Goal: Contribute content: Add original content to the website for others to see

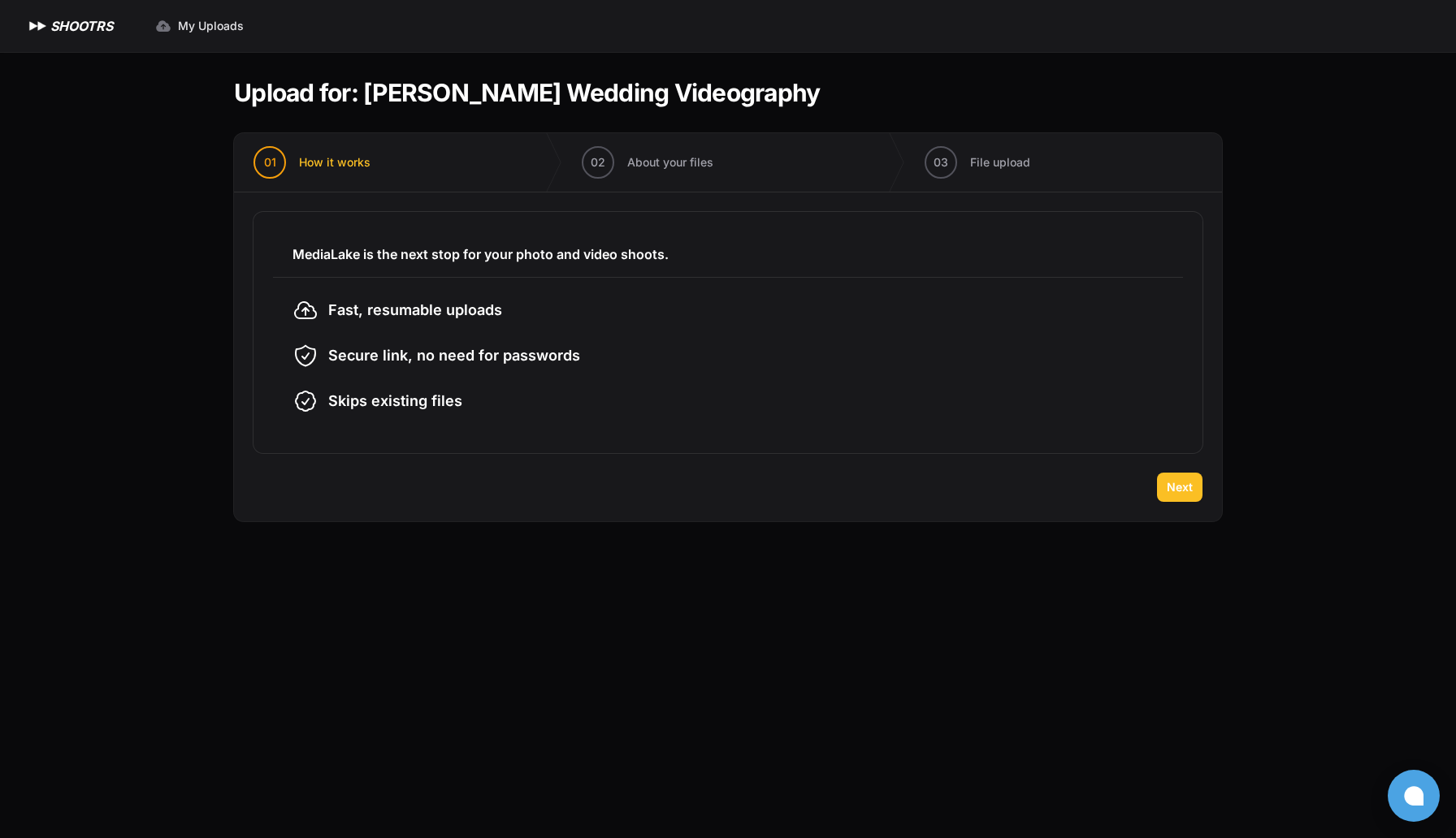
click at [1174, 492] on span "Next" at bounding box center [1180, 487] width 26 height 16
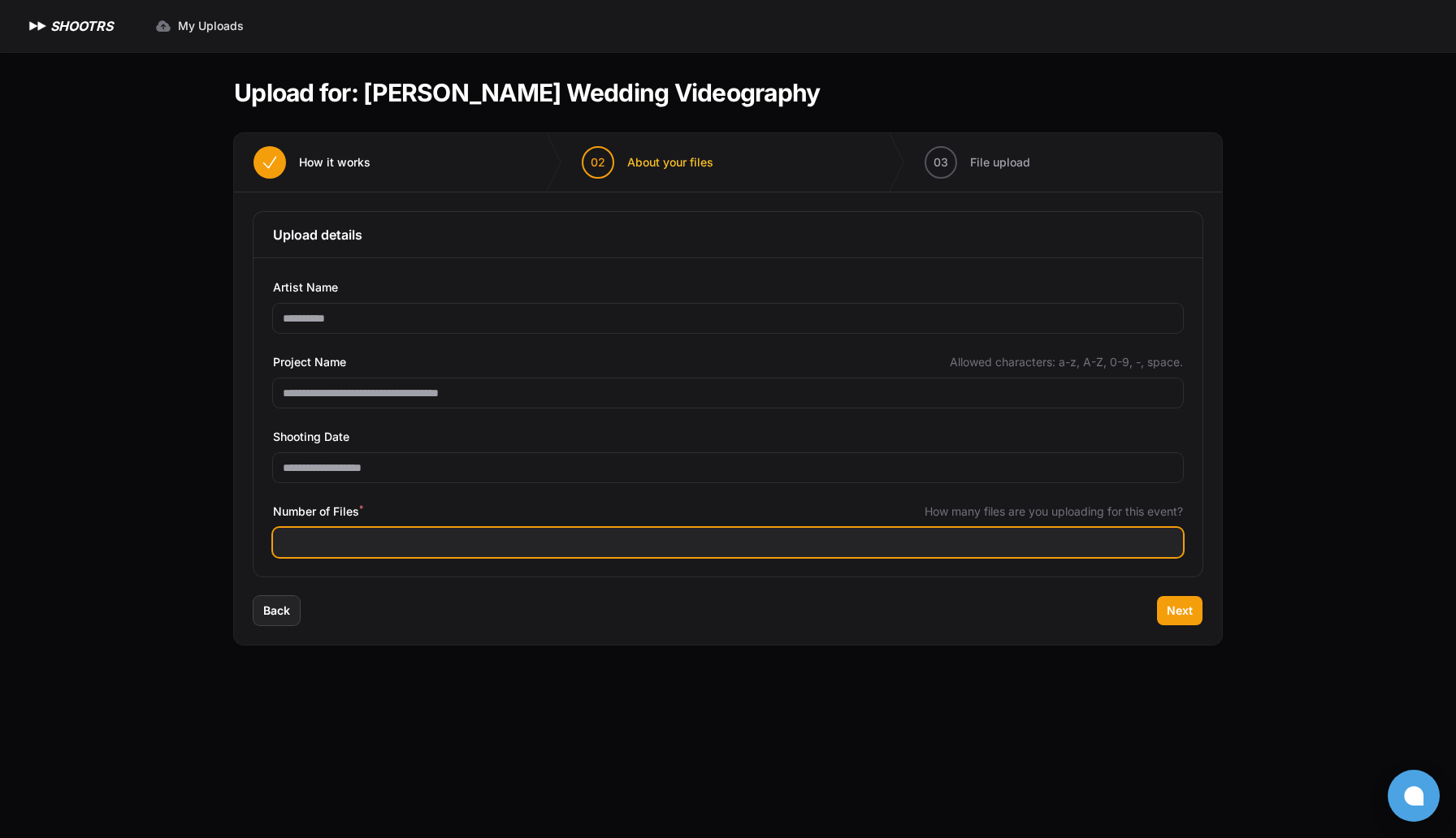
click at [608, 541] on input "Number of Files *" at bounding box center [727, 542] width 910 height 29
type input "***"
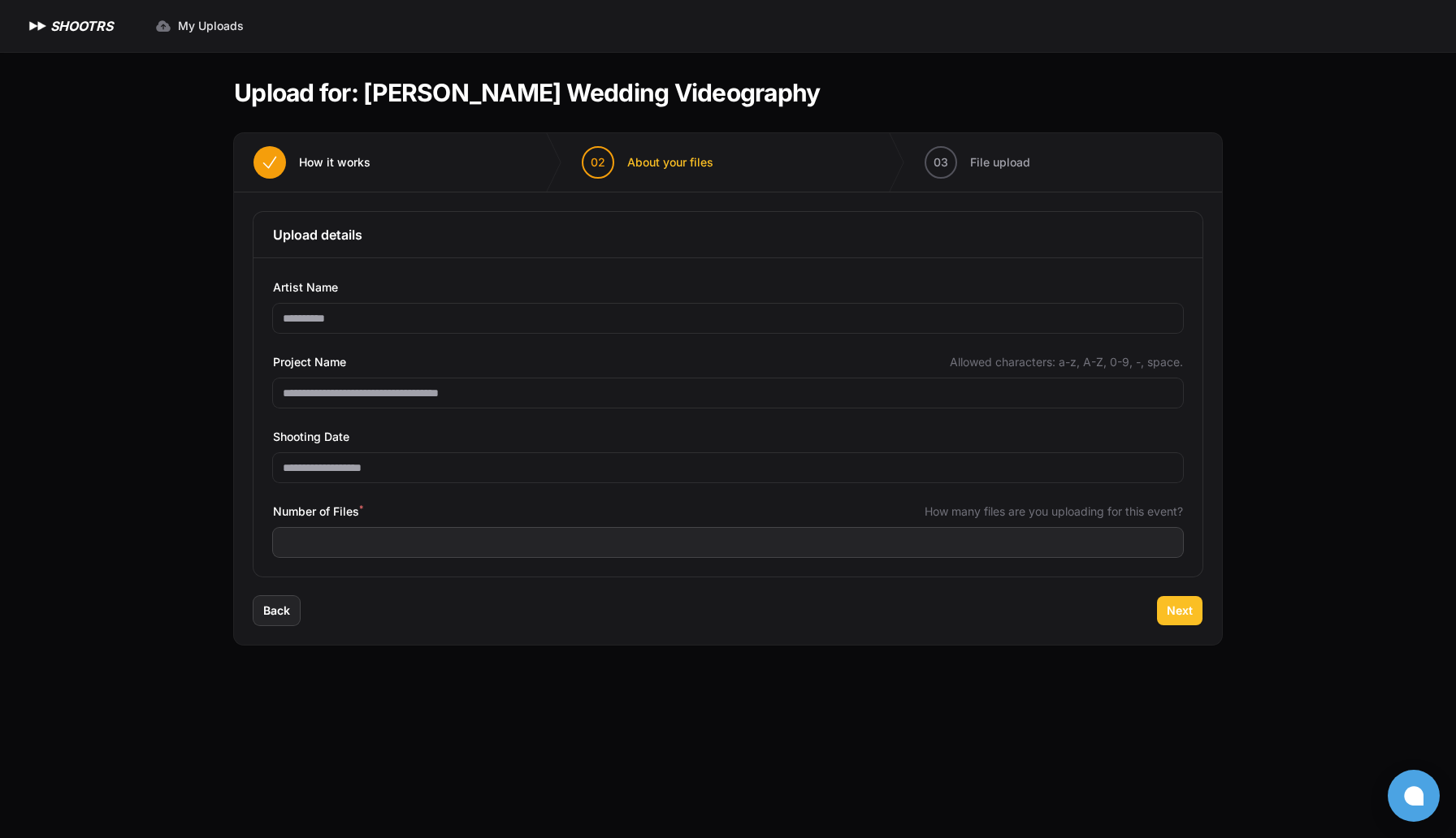
click at [1175, 612] on span "Next" at bounding box center [1180, 610] width 26 height 16
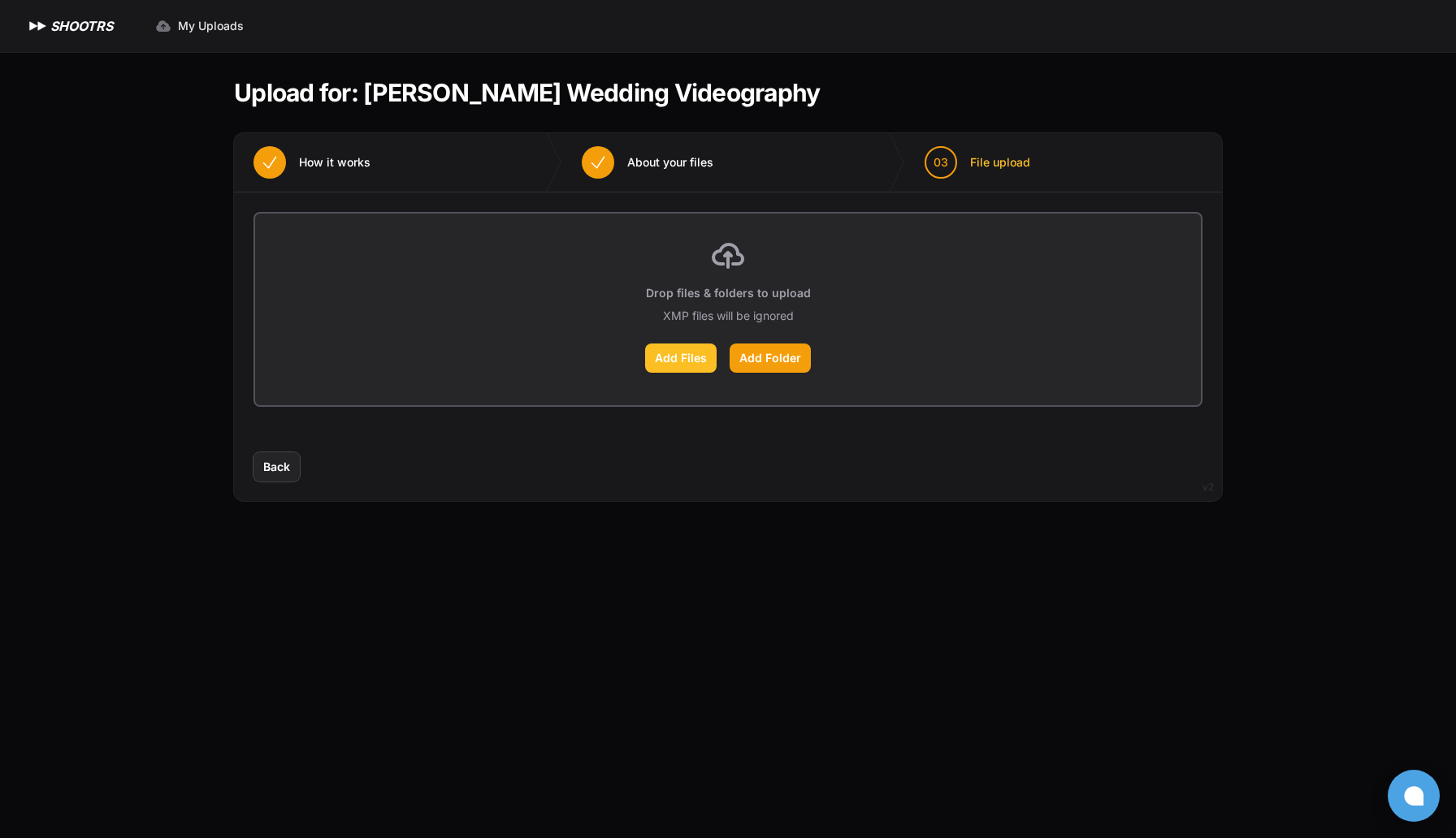
click at [687, 366] on label "Add Files" at bounding box center [680, 358] width 71 height 29
click at [0, 0] on input "Add Files" at bounding box center [0, 0] width 0 height 0
